Goal: Information Seeking & Learning: Learn about a topic

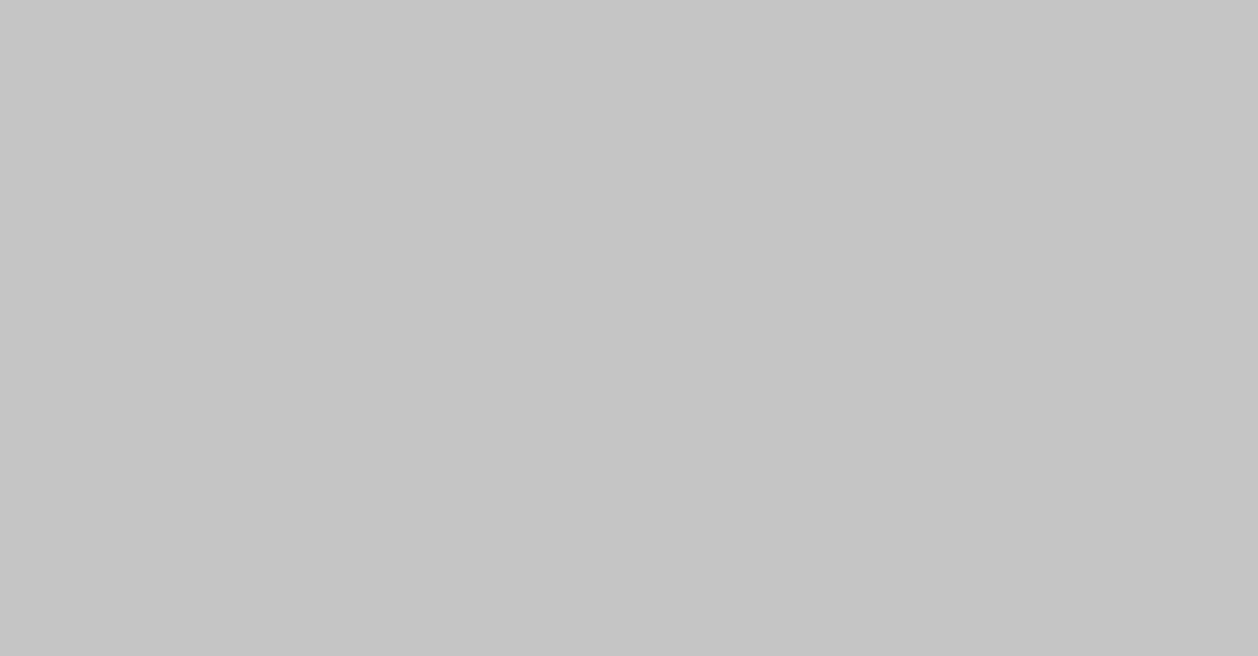
scroll to position [1248, 0]
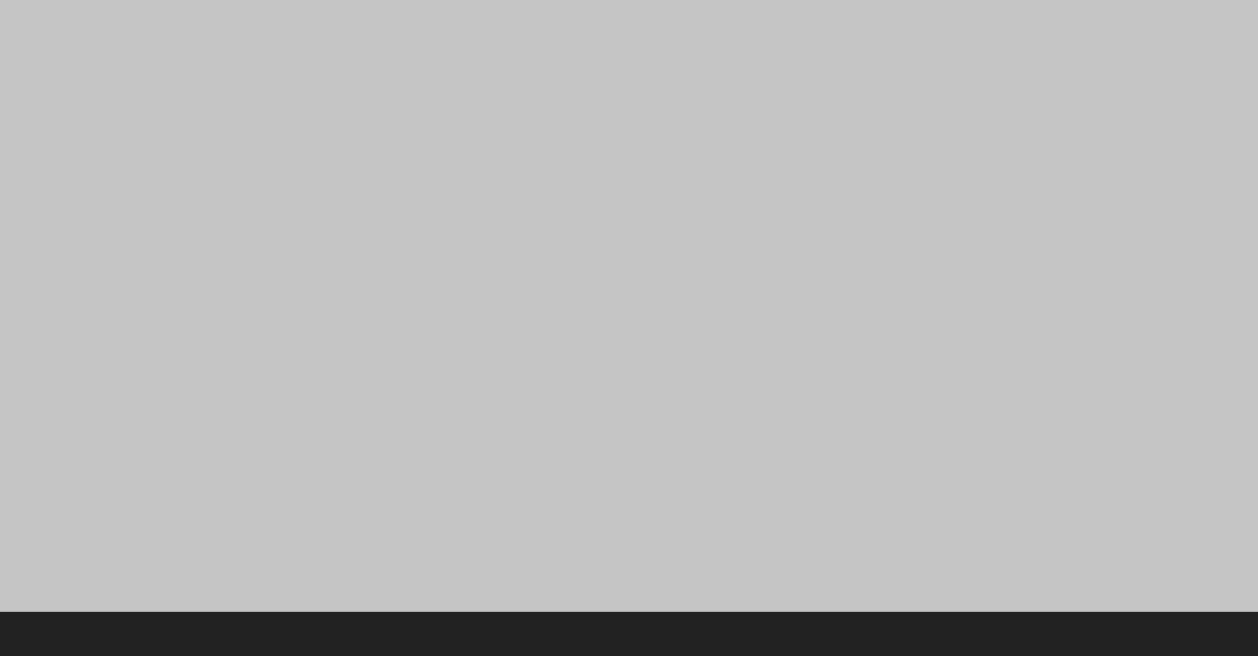
scroll to position [1903, 0]
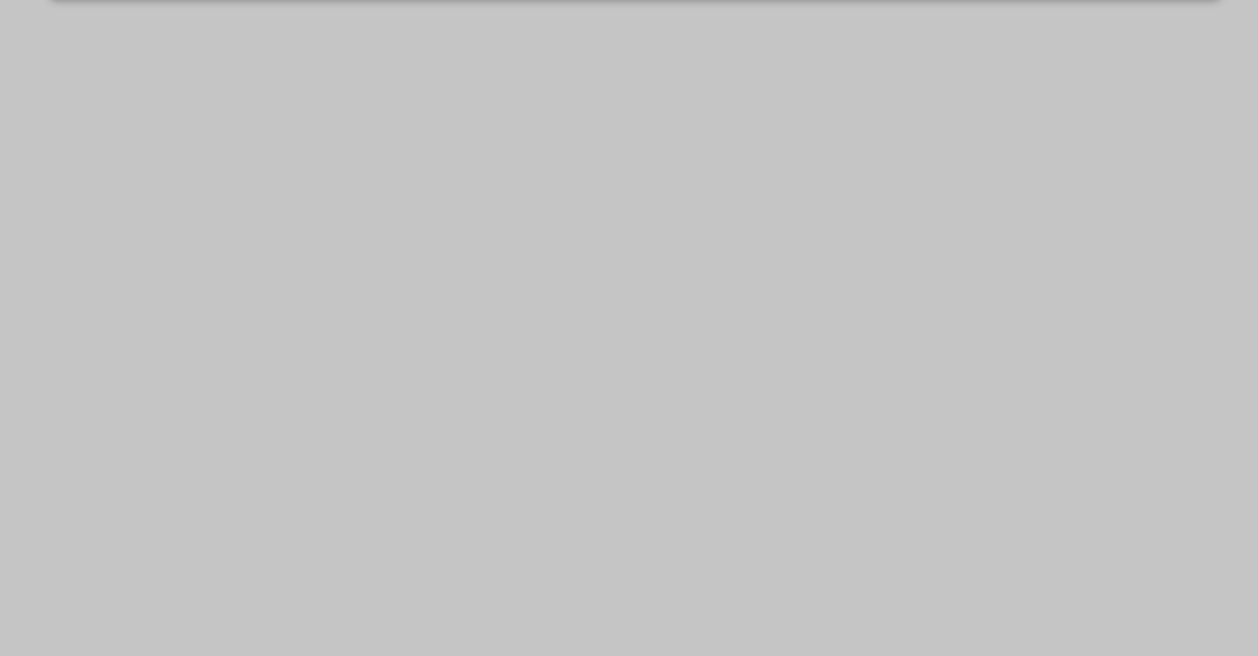
scroll to position [1122, 0]
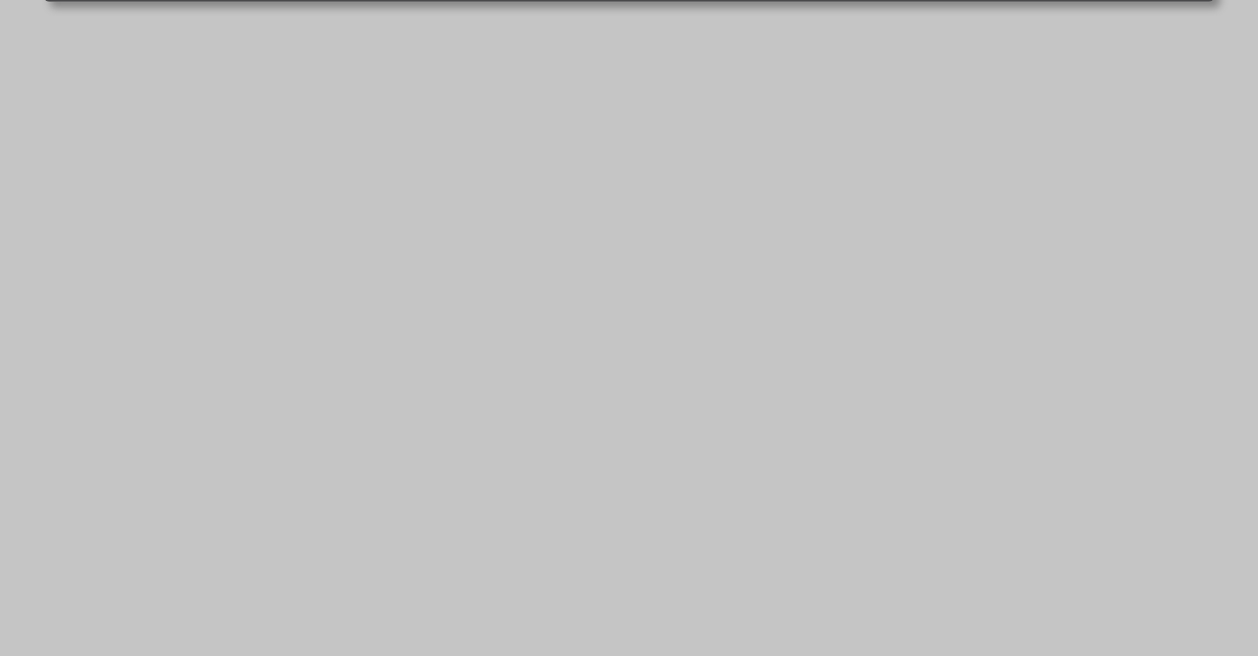
scroll to position [1089, 0]
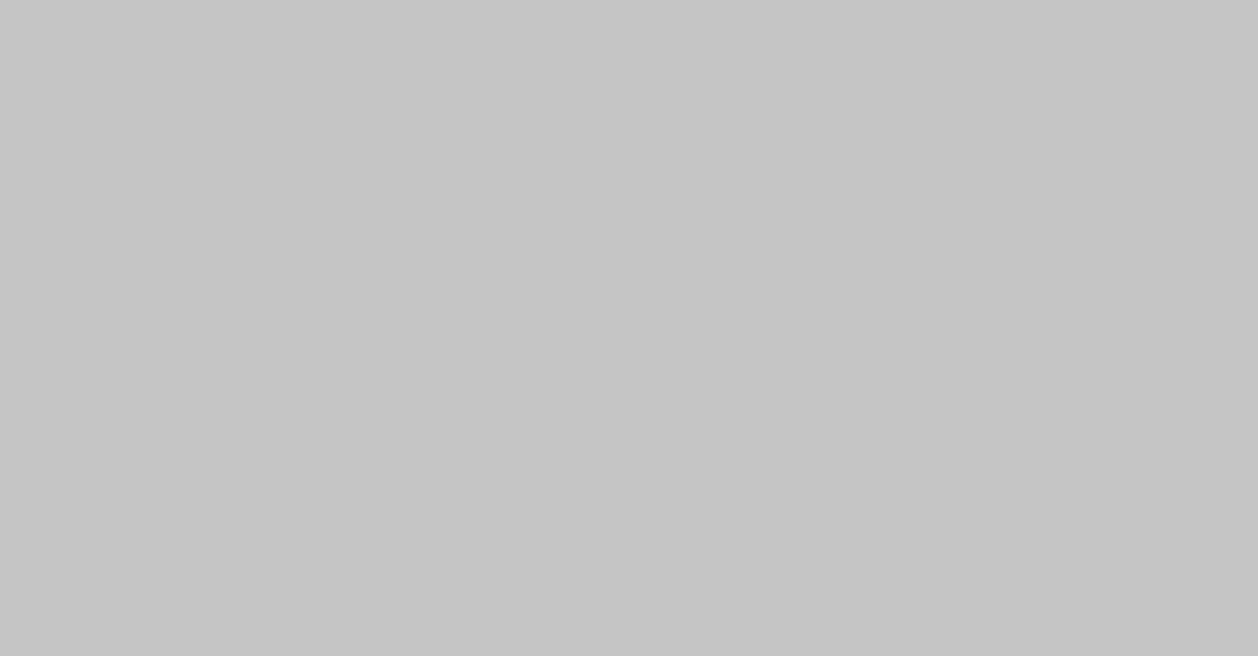
scroll to position [1686, 3]
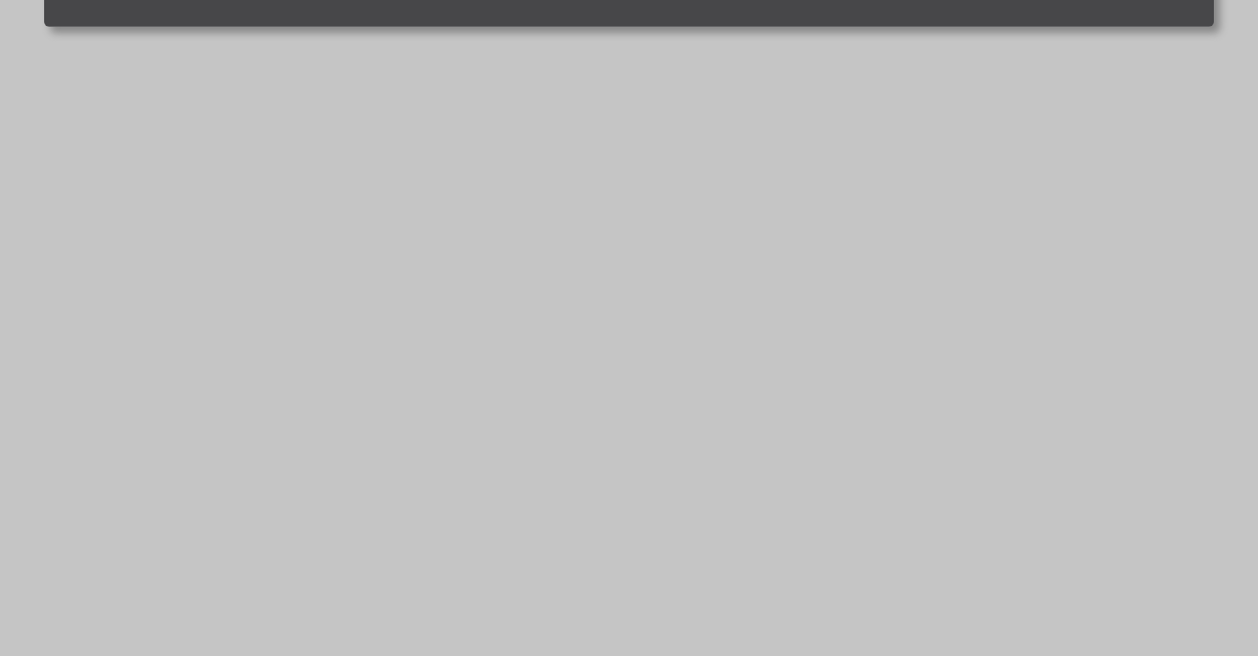
scroll to position [1089, 0]
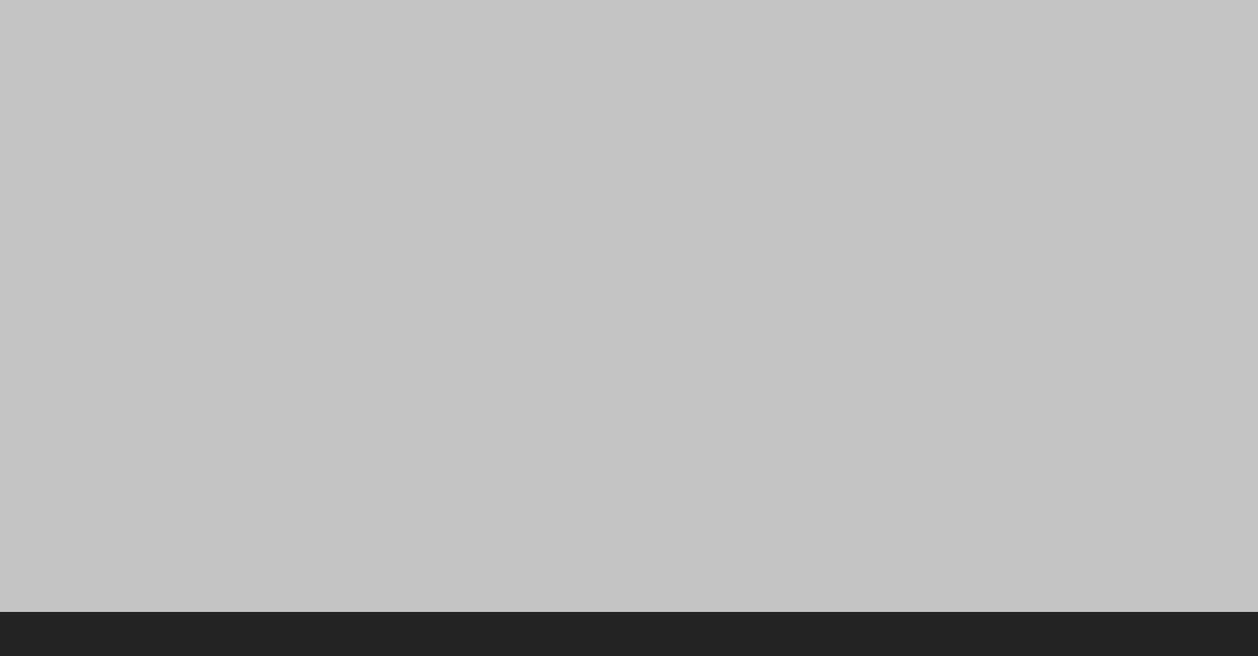
scroll to position [1684, 0]
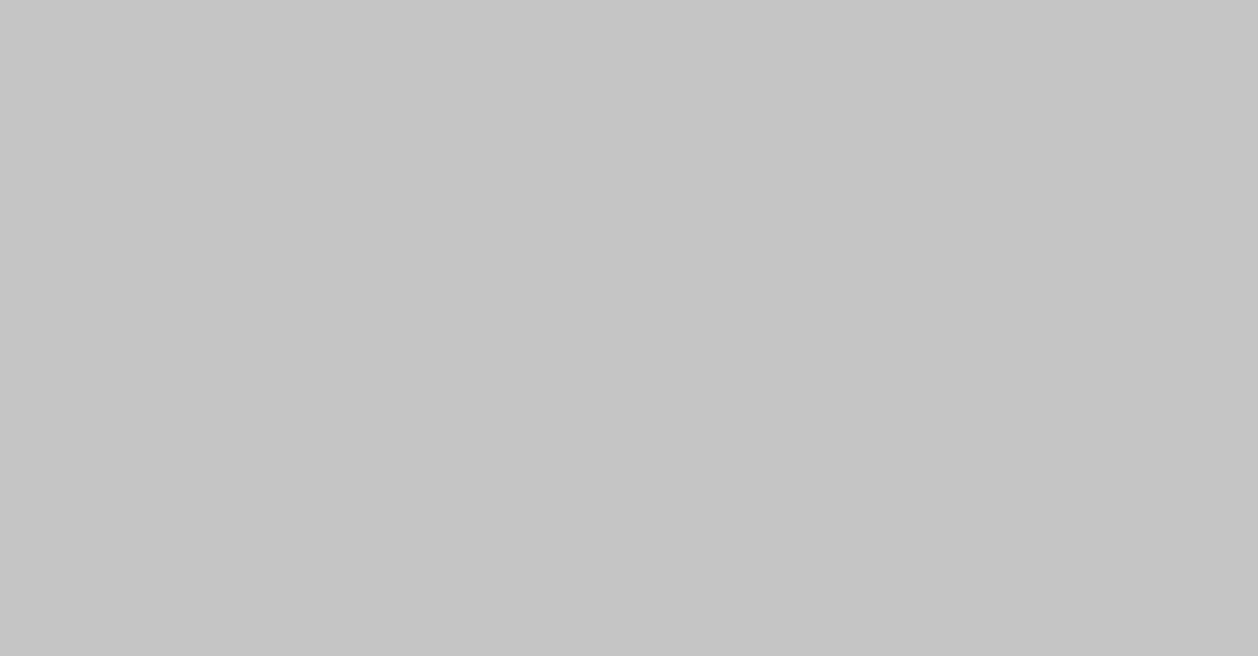
scroll to position [1235, 0]
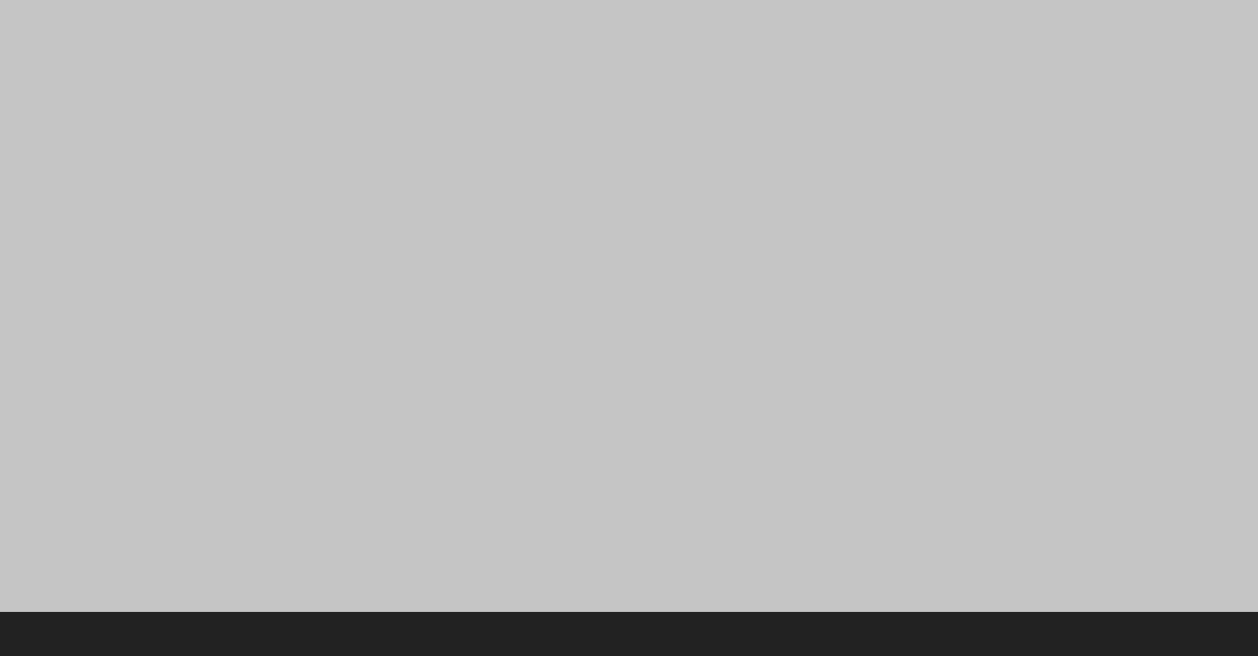
scroll to position [1903, 0]
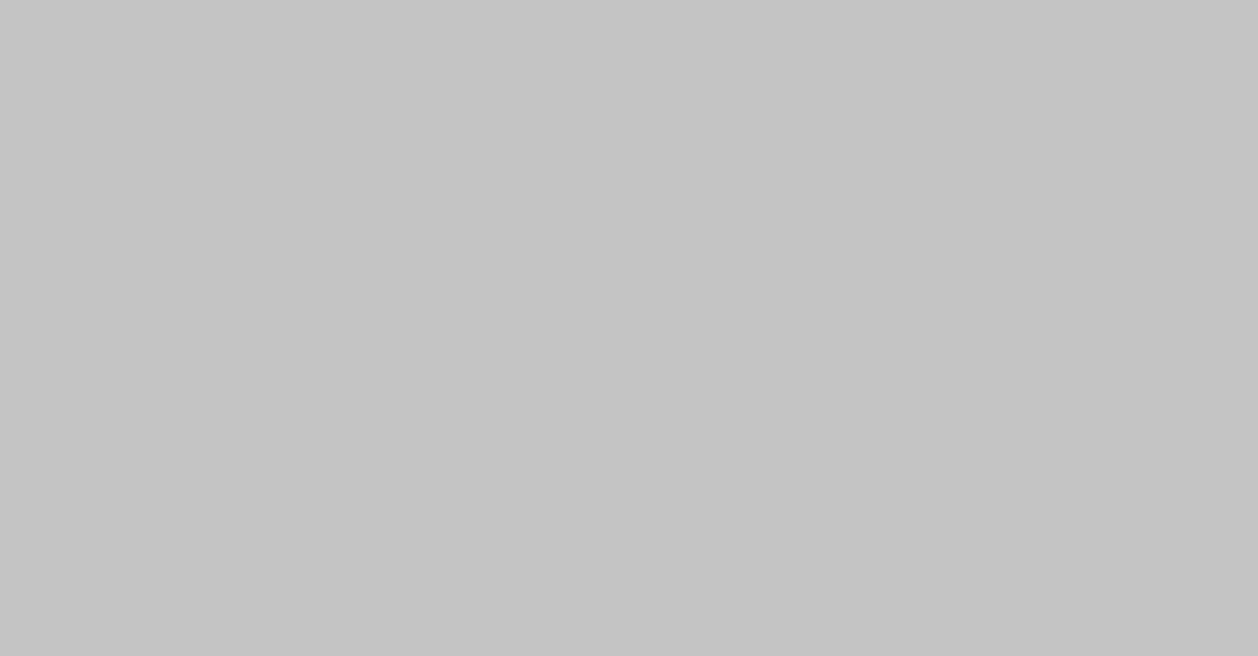
scroll to position [1234, 0]
click at [16, 520] on form "Log In Student Messages Students Student Messages Error" at bounding box center [629, 112] width 1258 height 2648
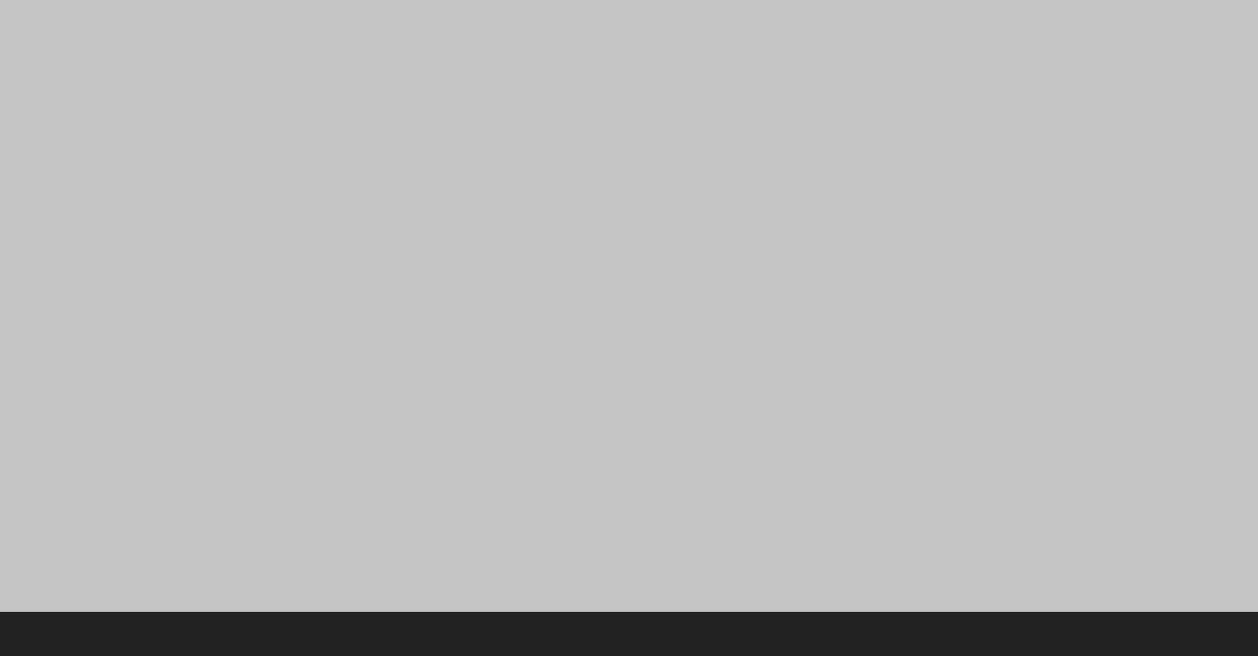
scroll to position [1903, 0]
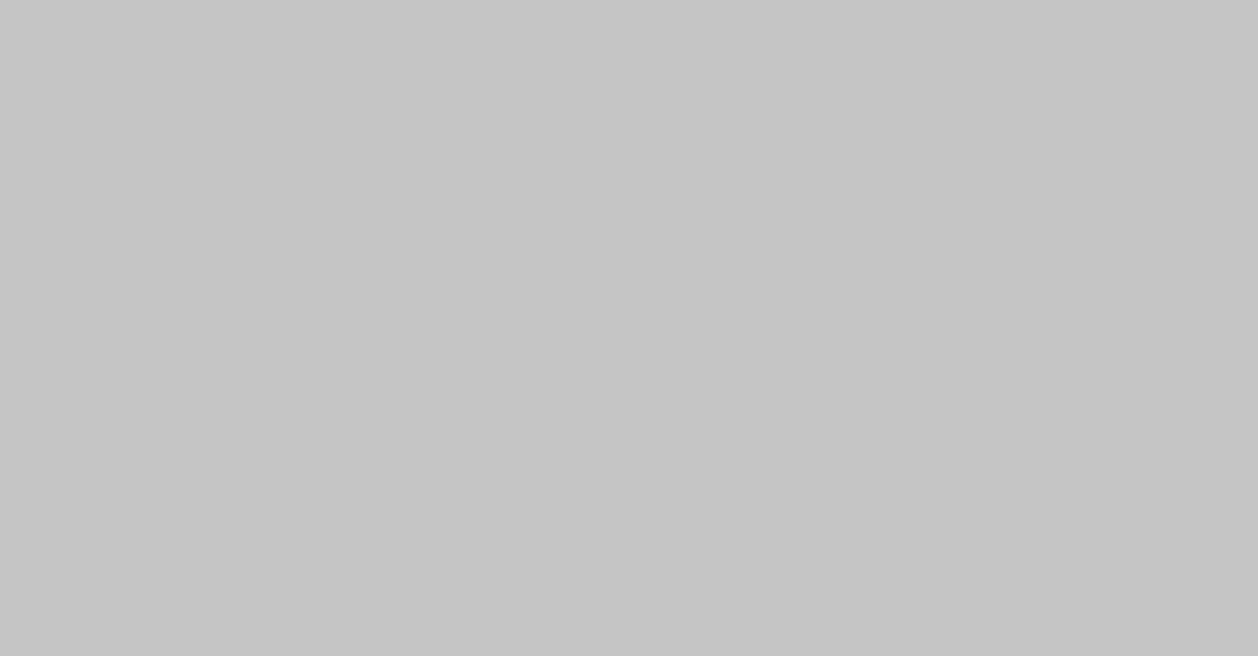
scroll to position [1436, 0]
